Goal: Check status: Check status

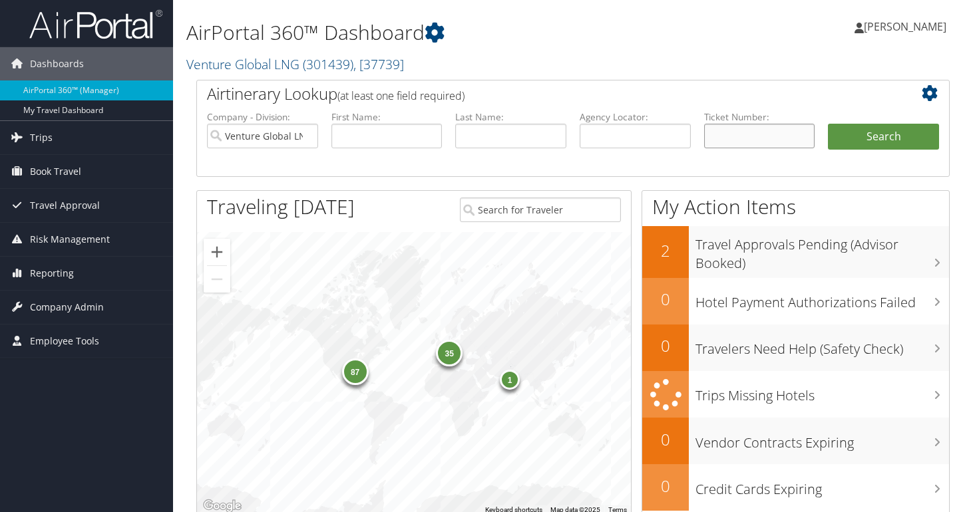
click at [741, 141] on input "text" at bounding box center [759, 136] width 111 height 25
paste input "0167308401350"
type input "0167308401350"
click at [828, 124] on button "Search" at bounding box center [883, 137] width 111 height 27
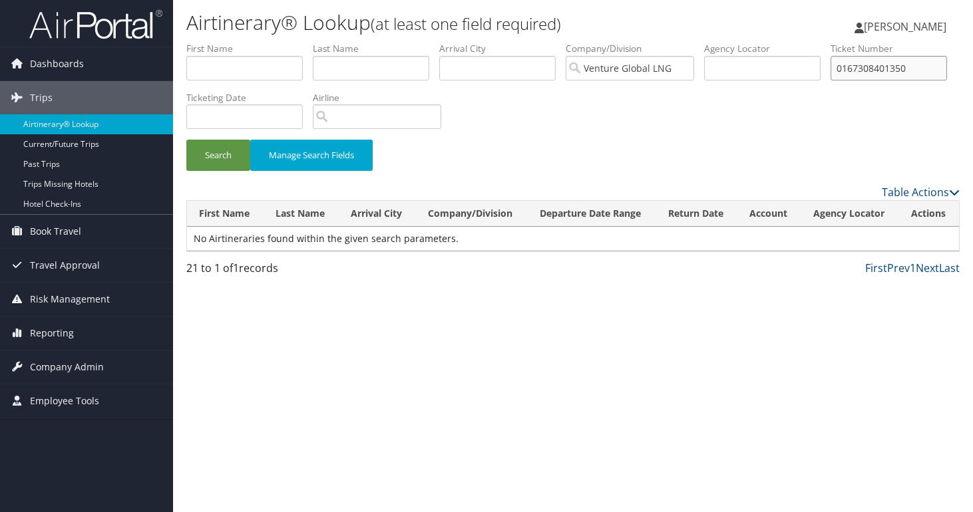
drag, startPoint x: 258, startPoint y: 115, endPoint x: 140, endPoint y: 116, distance: 117.8
click at [831, 81] on input "0167308401350" at bounding box center [889, 68] width 116 height 25
click at [232, 75] on input "text" at bounding box center [244, 68] width 116 height 25
type input "sara"
click at [206, 152] on button "Search" at bounding box center [218, 155] width 64 height 31
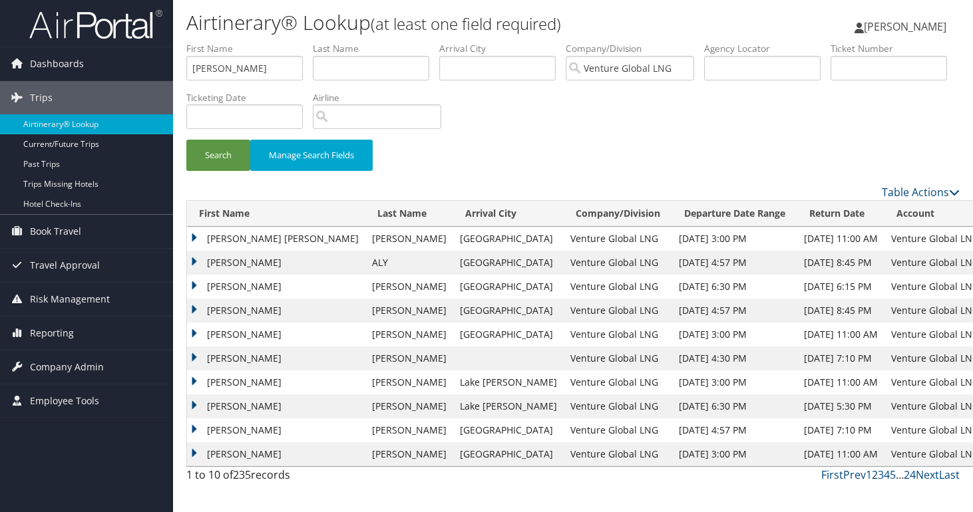
click at [872, 480] on link "2" at bounding box center [875, 475] width 6 height 15
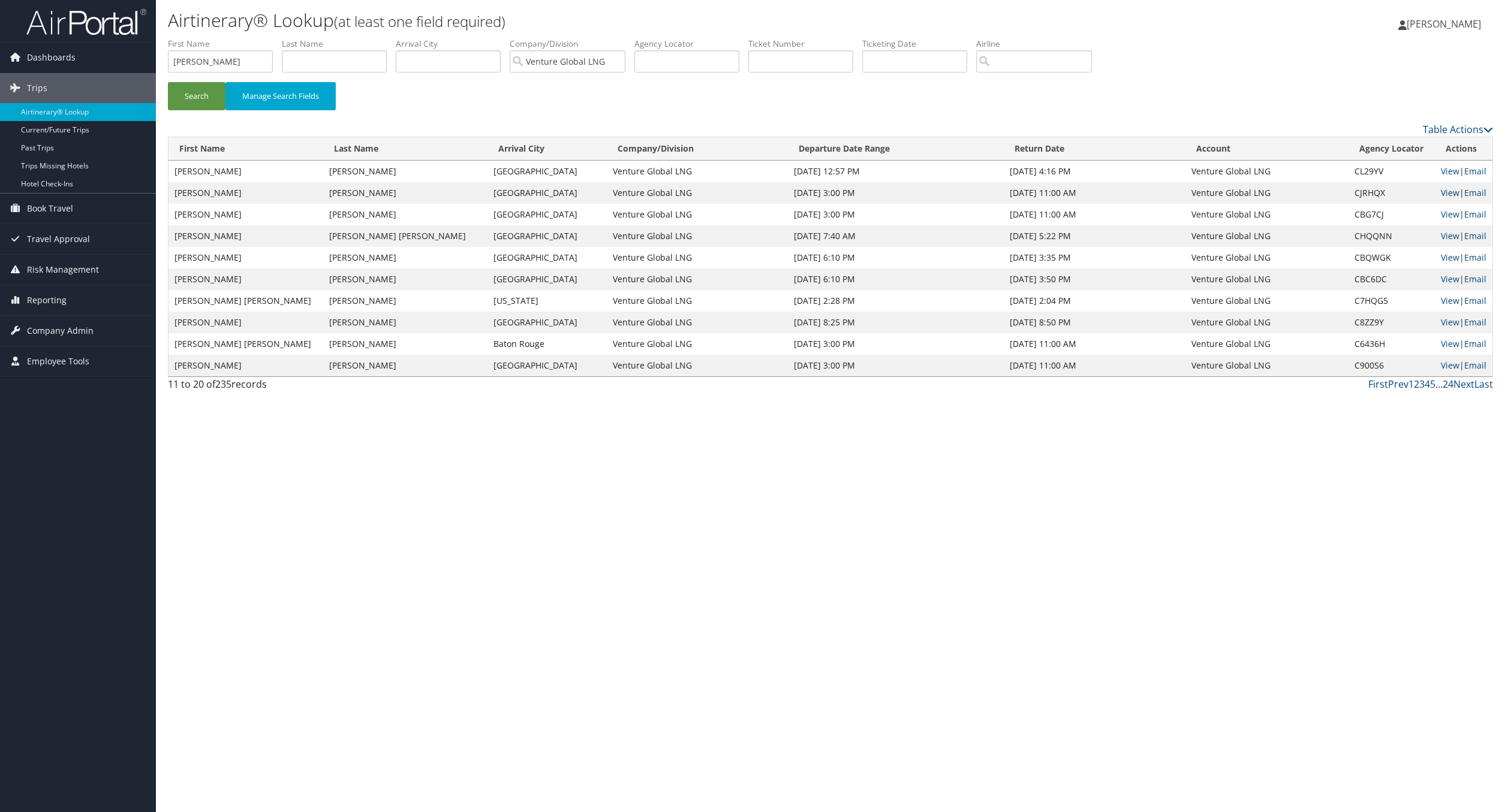
click at [875, 191] on link "View" at bounding box center [1449, 193] width 19 height 12
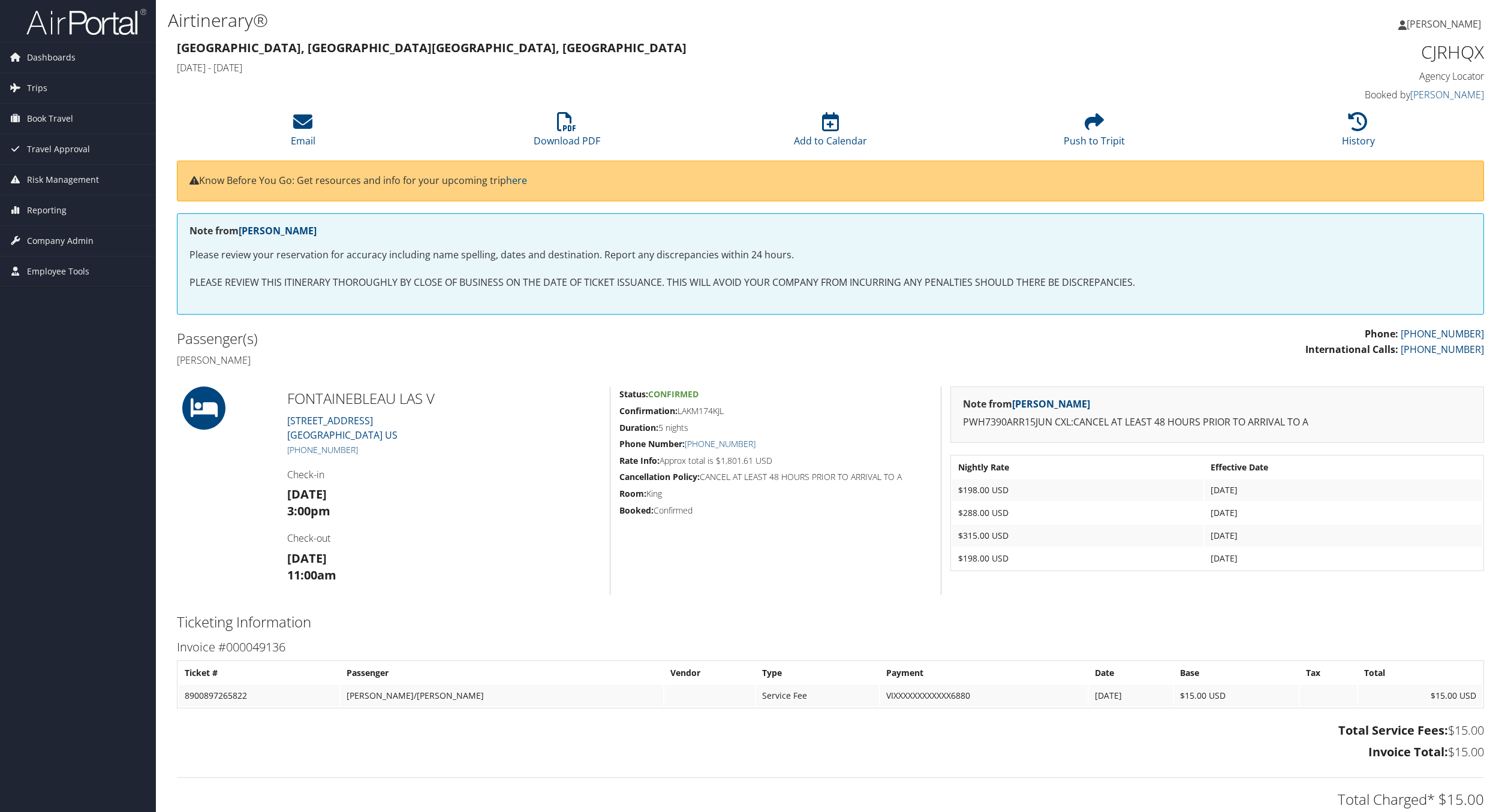
scroll to position [1, 0]
click at [1360, 124] on icon at bounding box center [1357, 121] width 19 height 19
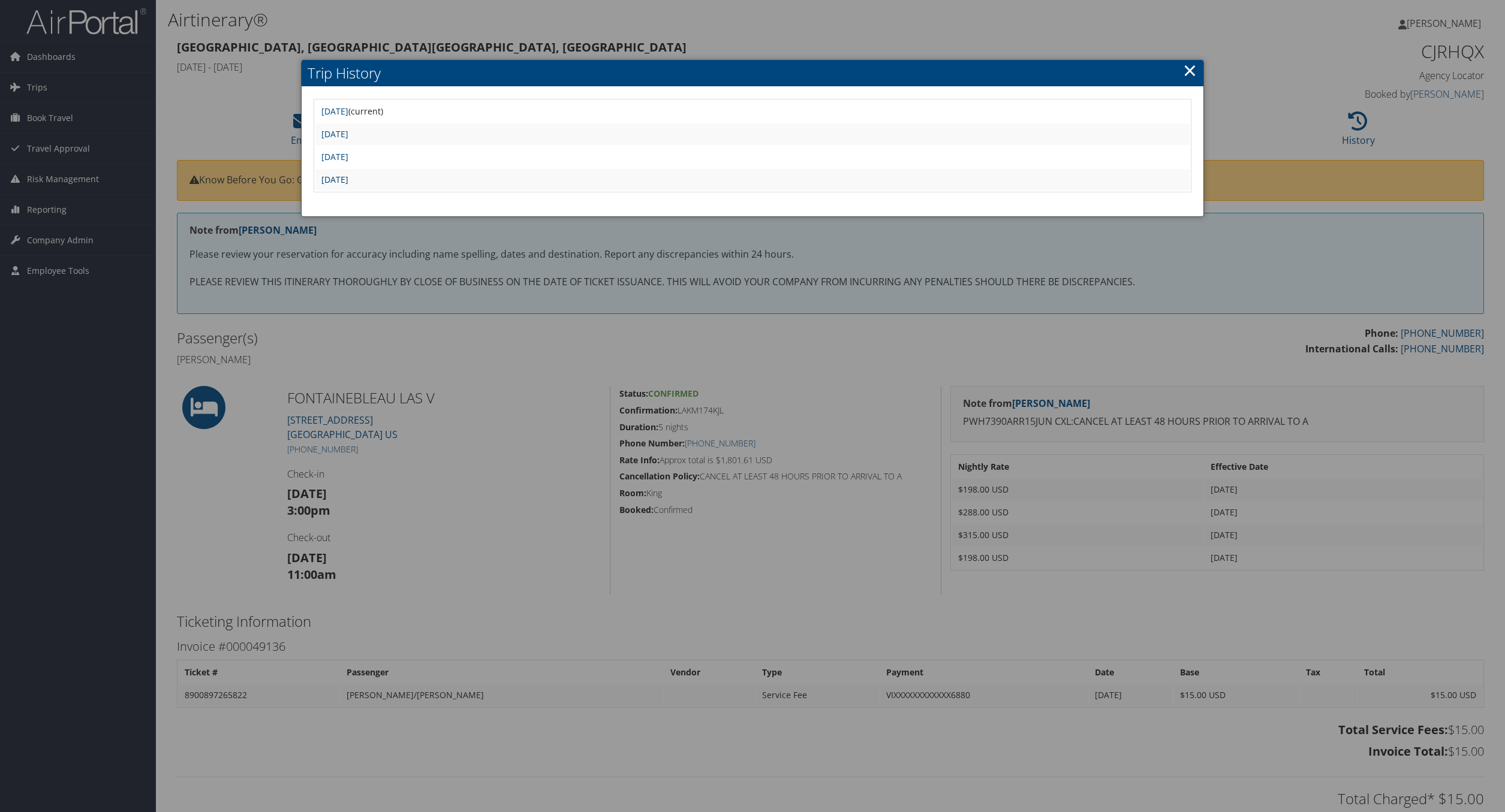
click at [349, 182] on link "Thu Jun 12 13:58:11 MDT 2025" at bounding box center [335, 179] width 27 height 12
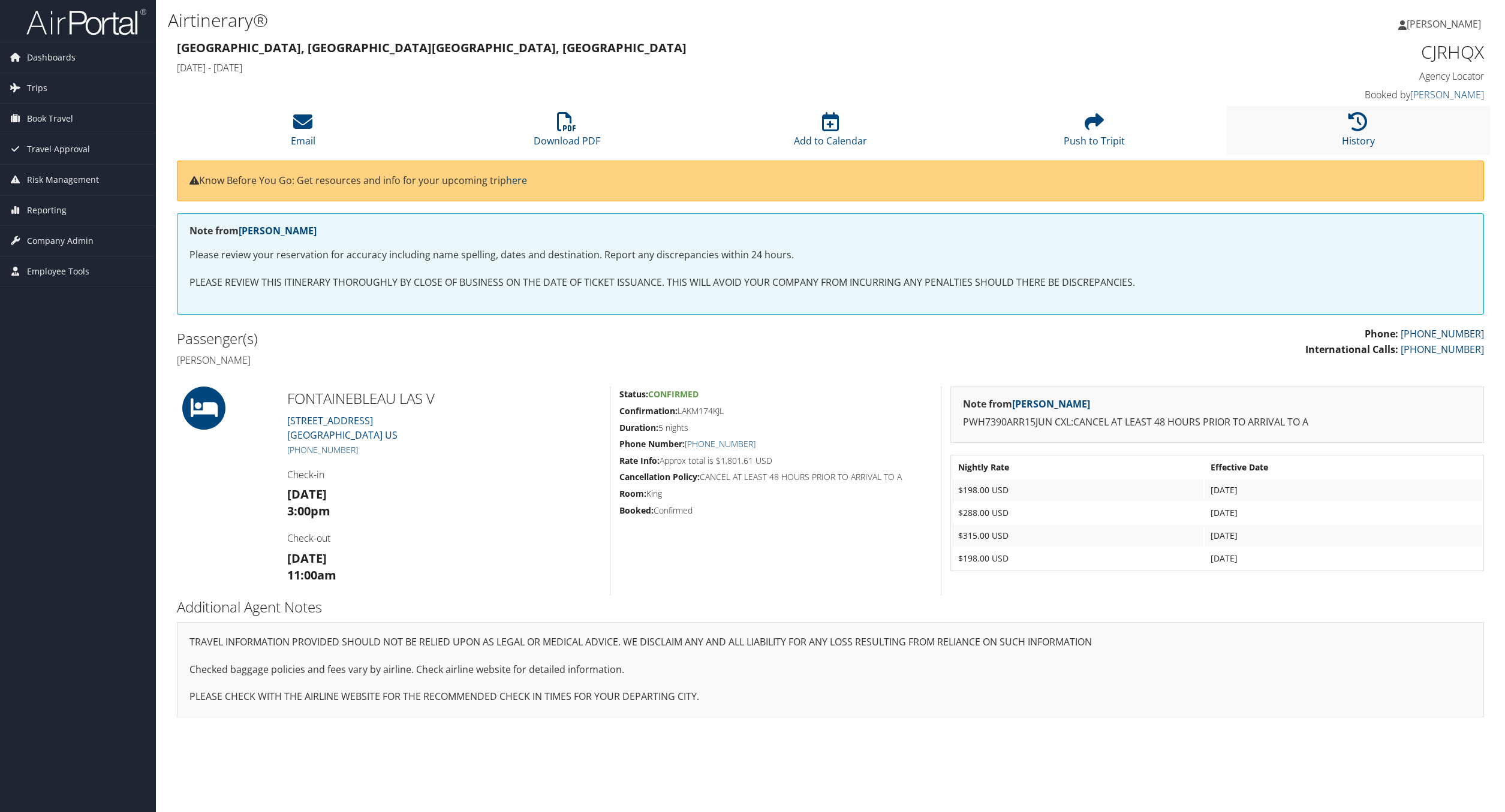
click at [1368, 126] on li "History" at bounding box center [1357, 131] width 264 height 49
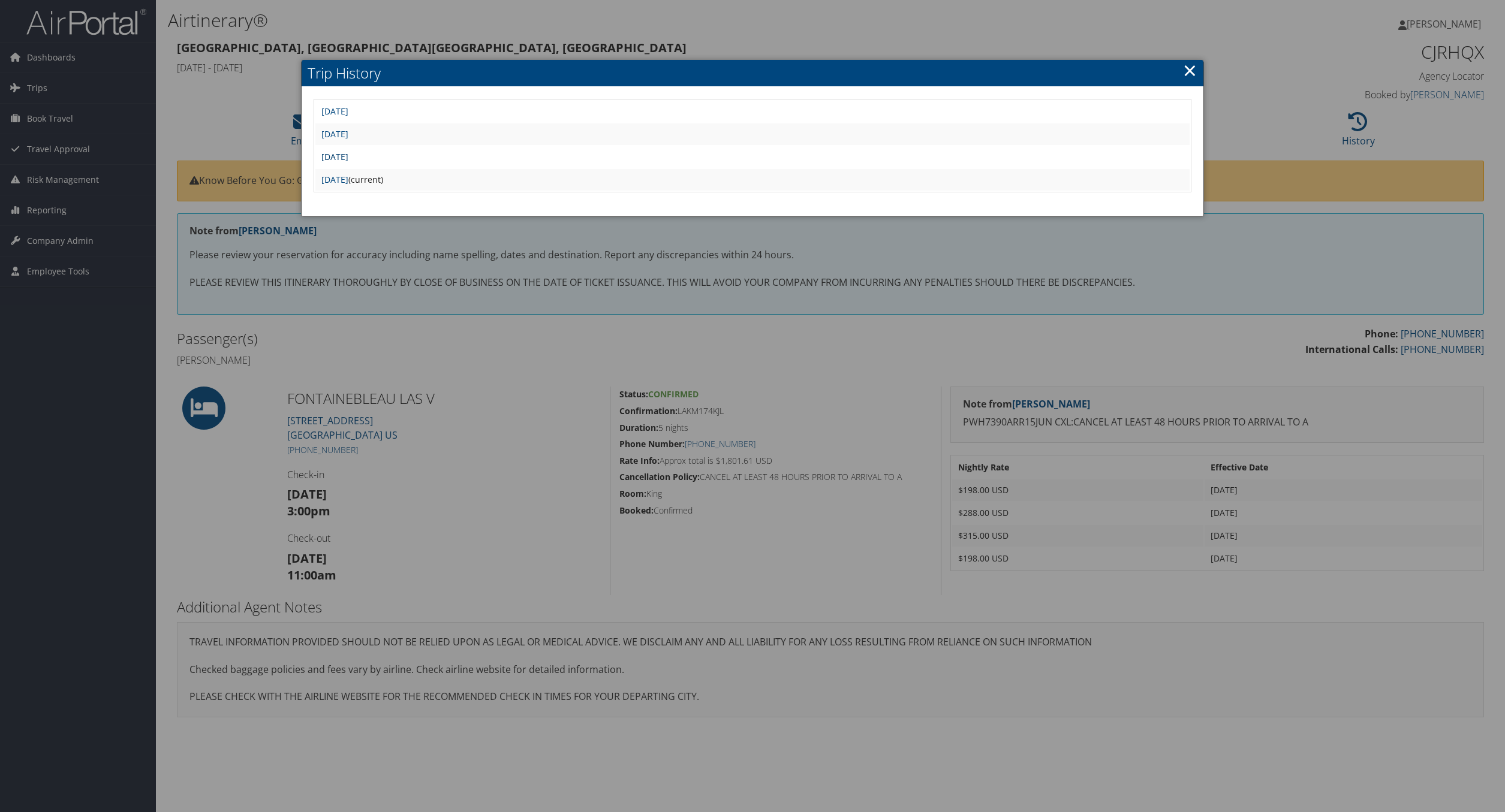
click at [349, 160] on link "[DATE]" at bounding box center [335, 157] width 27 height 12
